Goal: Obtain resource: Download file/media

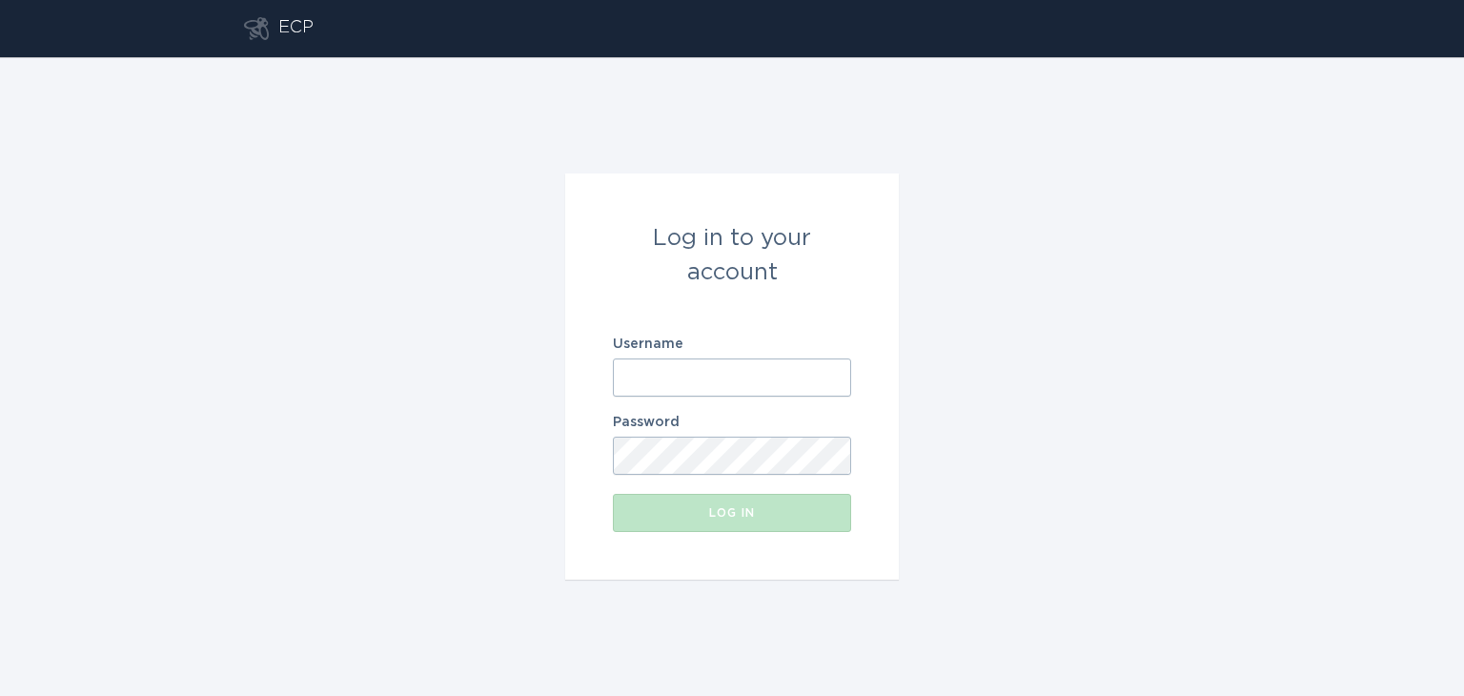
click at [685, 353] on div "Username" at bounding box center [732, 366] width 238 height 59
click at [702, 371] on input "Username" at bounding box center [732, 377] width 238 height 38
type input "[EMAIL_ADDRESS][DOMAIN_NAME]"
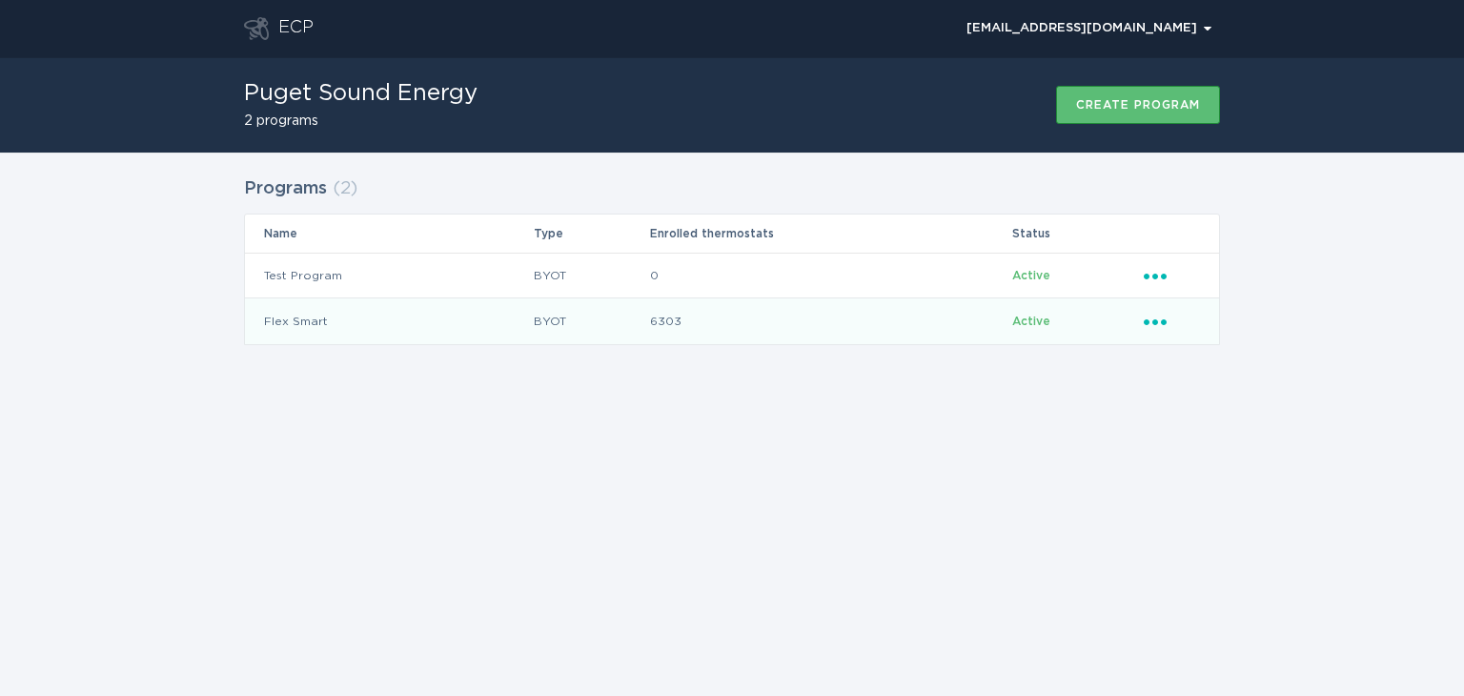
click at [1154, 326] on icon "Ellipsis" at bounding box center [1157, 319] width 27 height 16
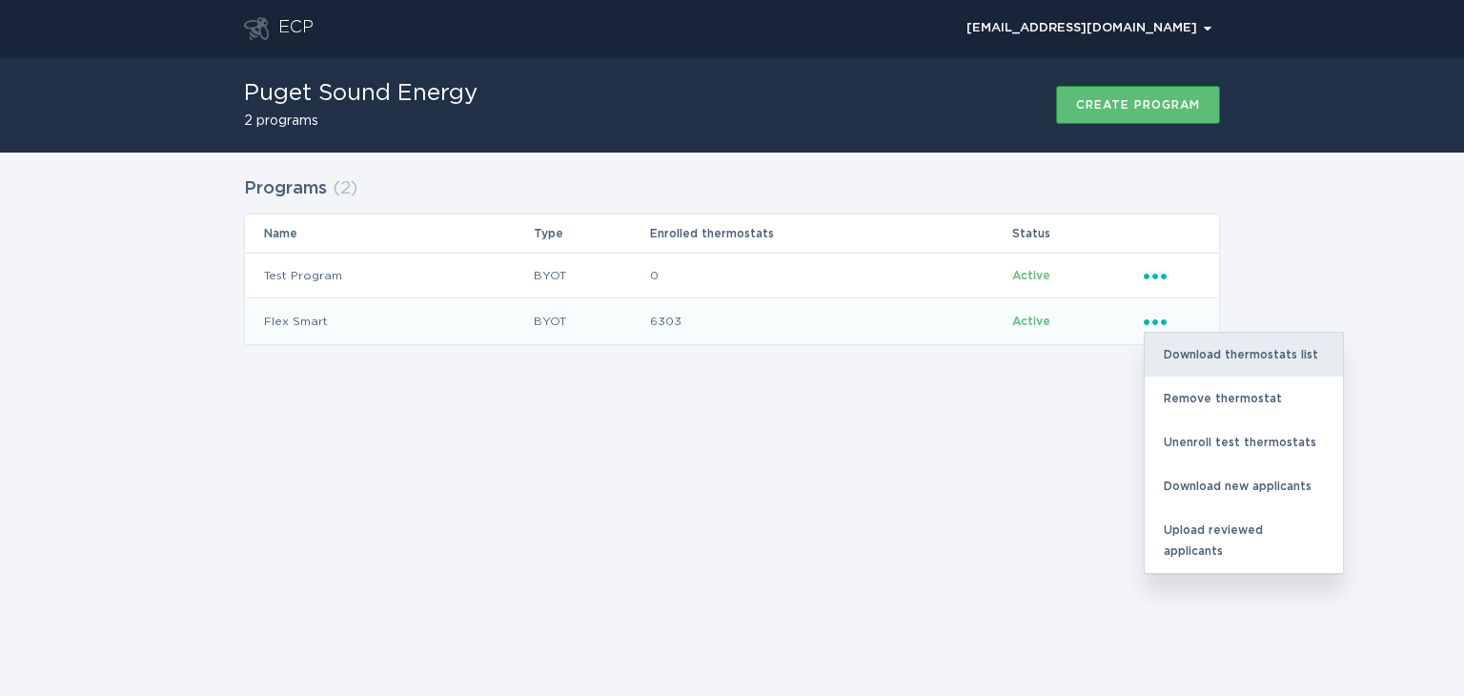
click at [1207, 358] on div "Download thermostats list" at bounding box center [1244, 355] width 198 height 44
